Goal: Task Accomplishment & Management: Manage account settings

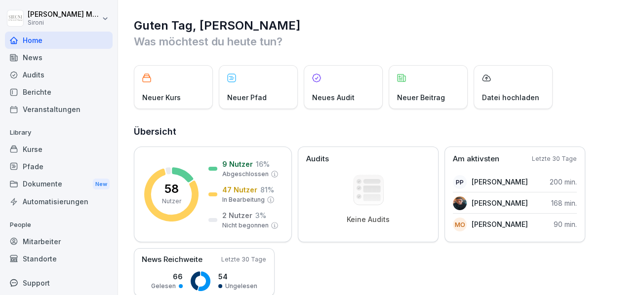
click at [36, 147] on div "Kurse" at bounding box center [59, 149] width 108 height 17
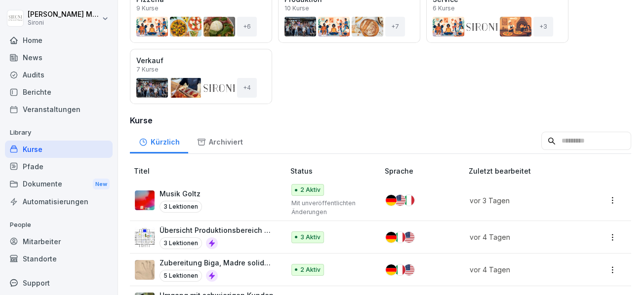
click at [62, 169] on div "Pfade" at bounding box center [59, 166] width 108 height 17
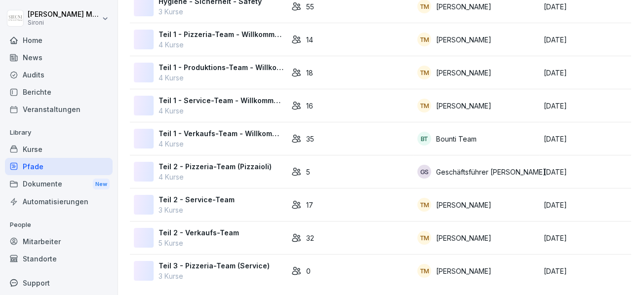
scroll to position [66, 0]
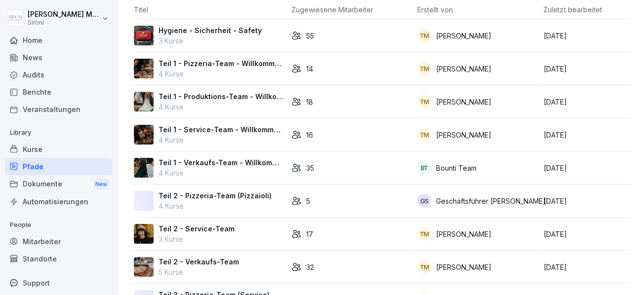
click at [199, 65] on p "Teil 1 - Pizzeria-Team - Willkommen bei Sironi" at bounding box center [221, 63] width 125 height 10
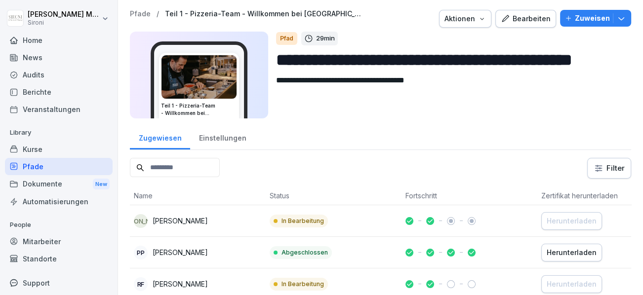
click at [522, 21] on div "Bearbeiten" at bounding box center [526, 18] width 50 height 11
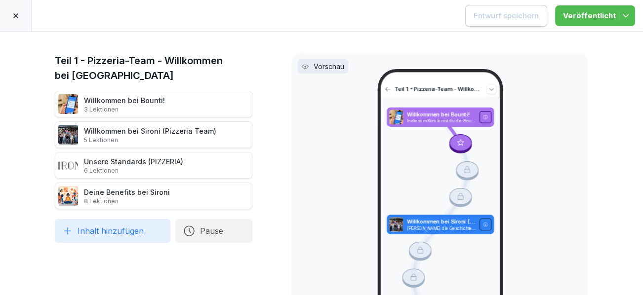
click at [17, 15] on icon at bounding box center [16, 16] width 8 height 8
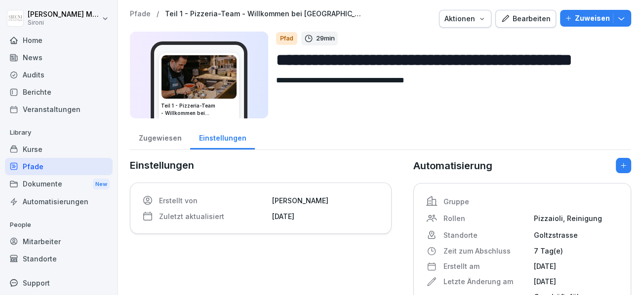
click at [625, 23] on icon "button" at bounding box center [622, 18] width 10 height 10
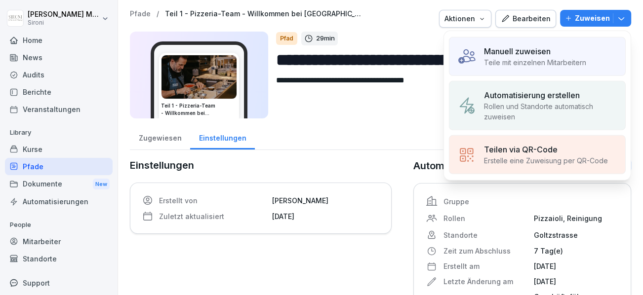
click at [625, 20] on icon "button" at bounding box center [622, 18] width 10 height 10
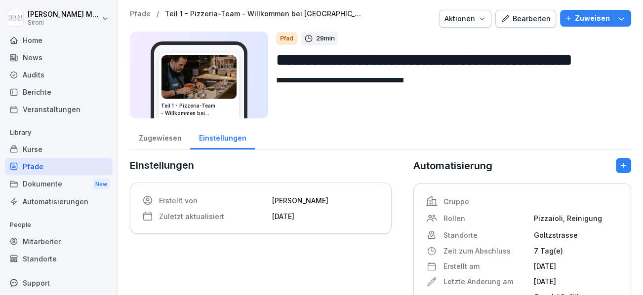
click at [35, 151] on div "Kurse" at bounding box center [59, 149] width 108 height 17
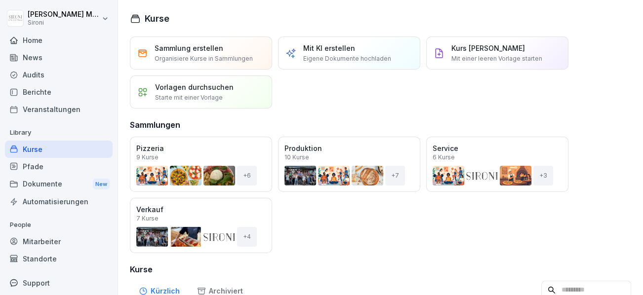
click at [41, 167] on div "Pfade" at bounding box center [59, 166] width 108 height 17
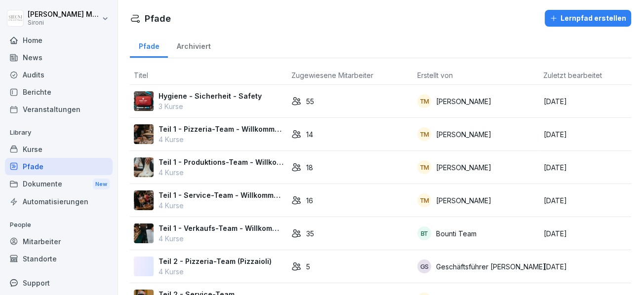
scroll to position [94, 0]
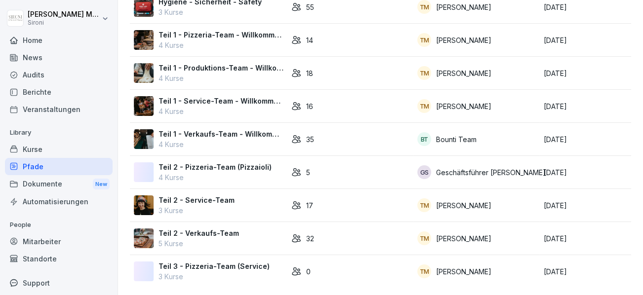
click at [37, 147] on div "Kurse" at bounding box center [59, 149] width 108 height 17
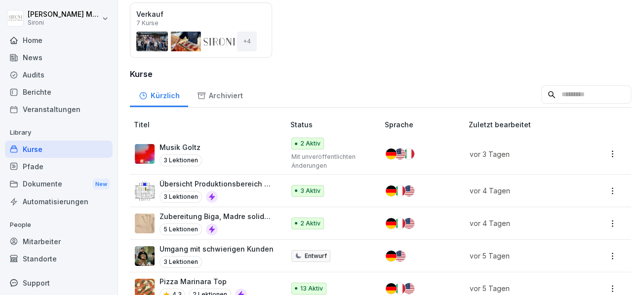
scroll to position [209, 0]
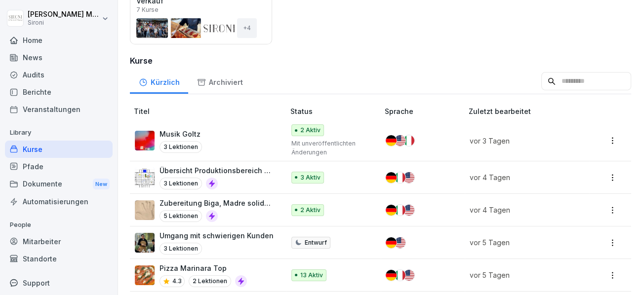
click at [170, 133] on p "Musik Goltz" at bounding box center [181, 134] width 42 height 10
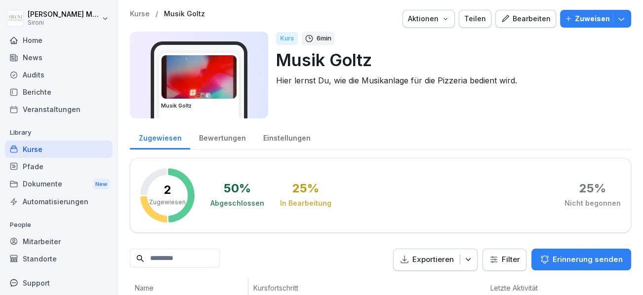
click at [526, 18] on div "Bearbeiten" at bounding box center [526, 18] width 50 height 11
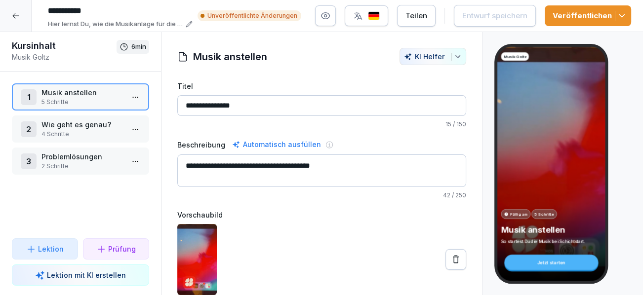
click at [615, 18] on span "button" at bounding box center [621, 16] width 12 height 10
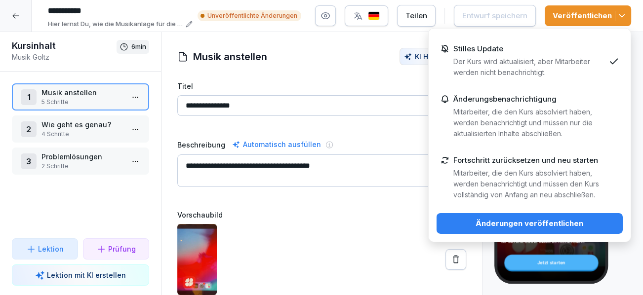
click at [540, 104] on div "Änderungsbenachrichtigung Mitarbeiter, die den Kurs absolviert haben, werden be…" at bounding box center [530, 117] width 152 height 44
click at [493, 223] on div "Änderungen veröffentlichen" at bounding box center [530, 223] width 170 height 11
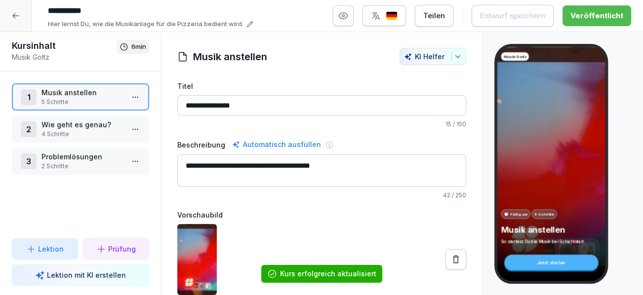
click at [12, 15] on icon at bounding box center [16, 16] width 8 height 8
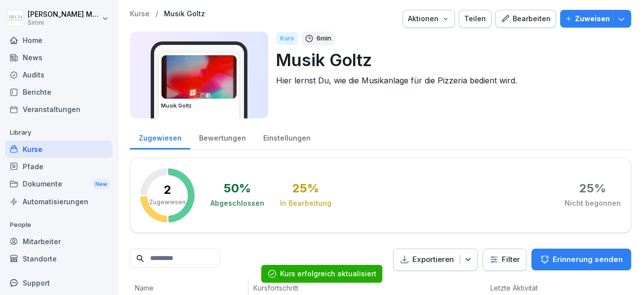
scroll to position [72, 0]
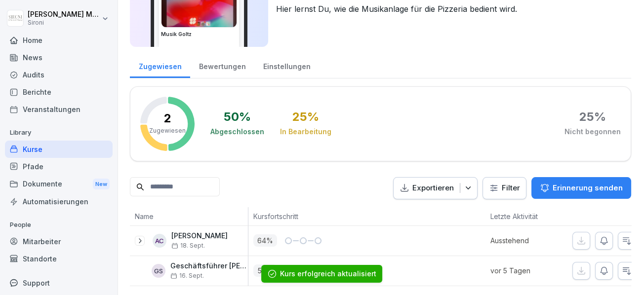
click at [29, 151] on div "Kurse" at bounding box center [59, 149] width 108 height 17
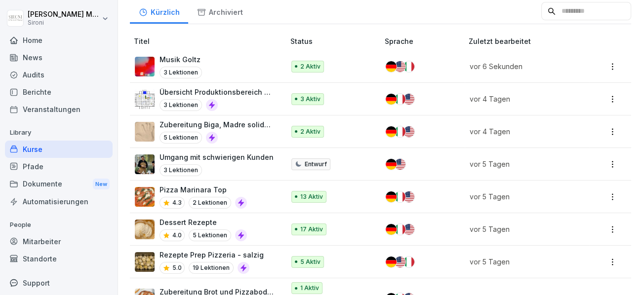
scroll to position [280, 0]
click at [200, 185] on p "Pizza Marinara Top" at bounding box center [203, 189] width 87 height 10
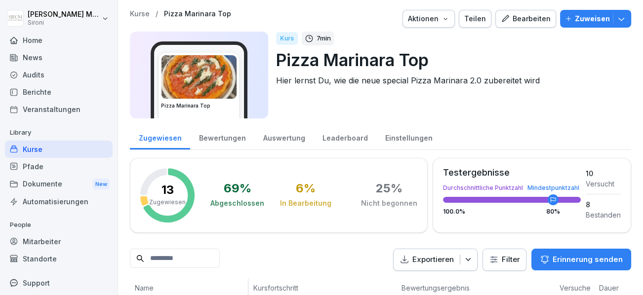
click at [30, 151] on div "Kurse" at bounding box center [59, 149] width 108 height 17
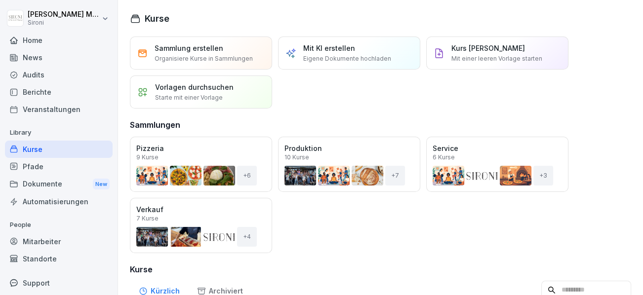
click at [31, 149] on div "Kurse" at bounding box center [59, 149] width 108 height 17
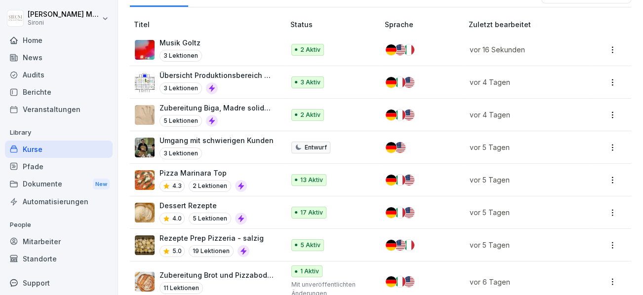
scroll to position [311, 0]
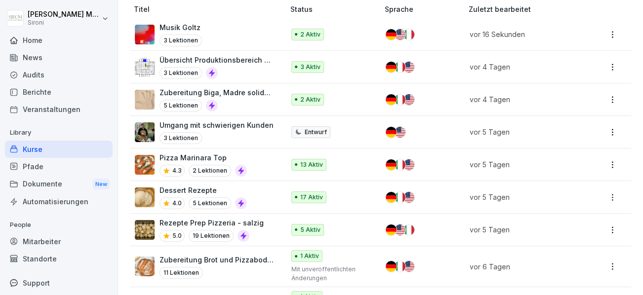
click at [258, 225] on div "Rezepte Prep Pizzeria - salzig 5.0 19 Lektionen" at bounding box center [205, 230] width 140 height 24
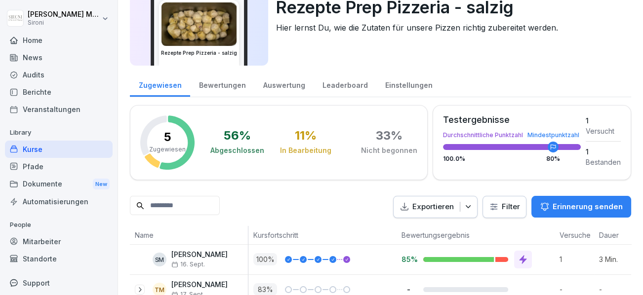
scroll to position [162, 0]
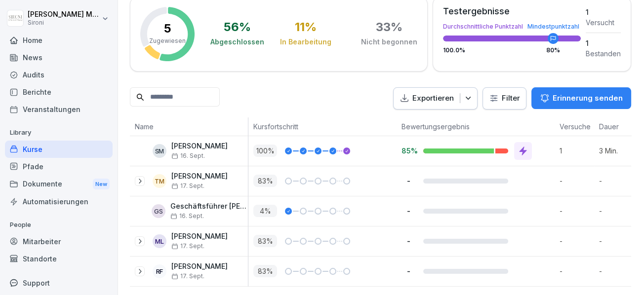
click at [37, 148] on div "Kurse" at bounding box center [59, 149] width 108 height 17
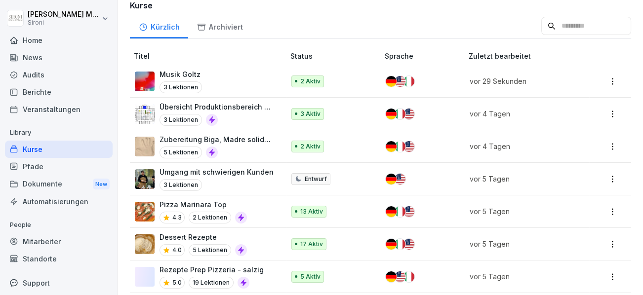
scroll to position [325, 0]
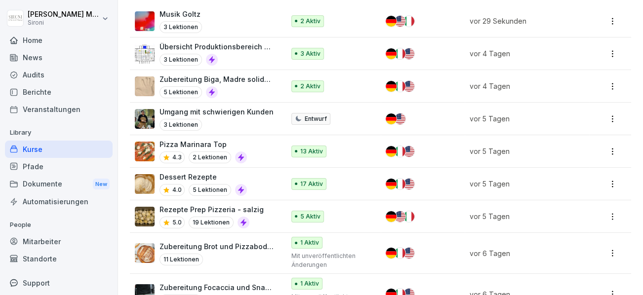
click at [214, 117] on div "Umgang mit schwierigen Kunden 3 Lektionen" at bounding box center [217, 119] width 114 height 24
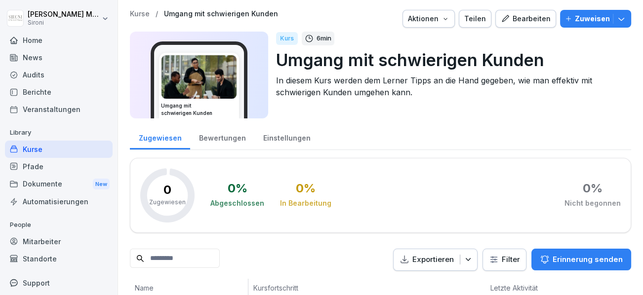
click at [534, 19] on div "Bearbeiten" at bounding box center [526, 18] width 50 height 11
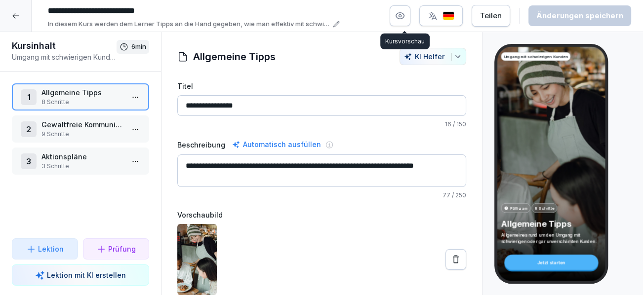
click at [403, 19] on icon "button" at bounding box center [400, 16] width 10 height 10
